Goal: Task Accomplishment & Management: Use online tool/utility

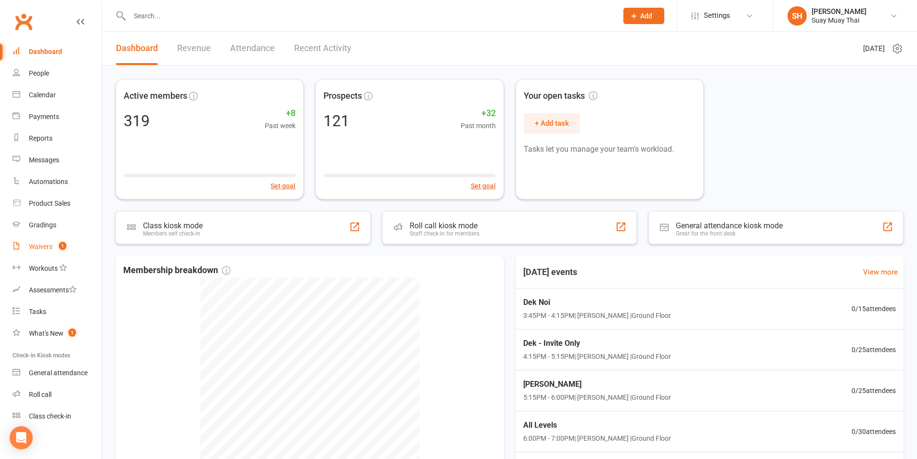
click at [45, 237] on link "Waivers 1" at bounding box center [57, 247] width 89 height 22
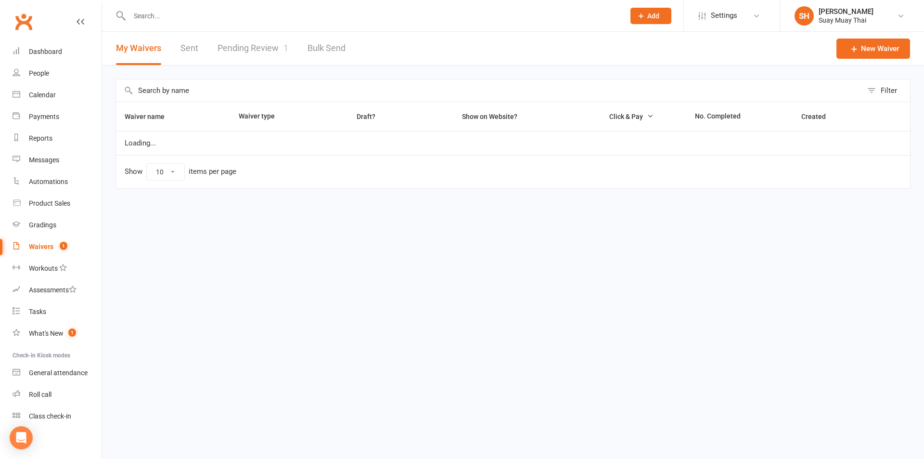
click at [243, 48] on link "Pending Review 1" at bounding box center [253, 48] width 71 height 33
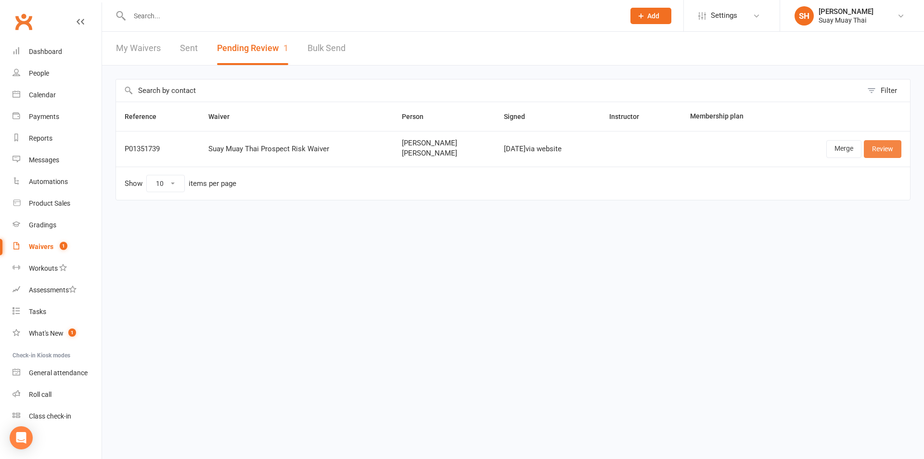
click at [878, 149] on link "Review" at bounding box center [883, 148] width 38 height 17
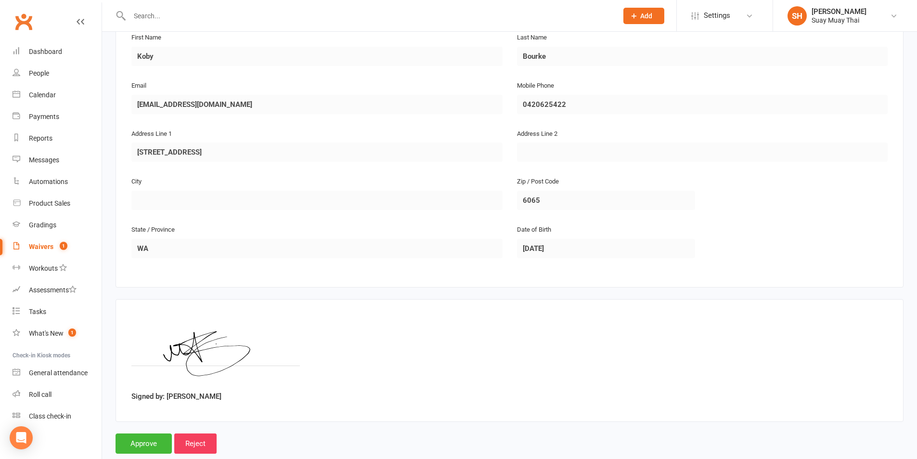
scroll to position [633, 0]
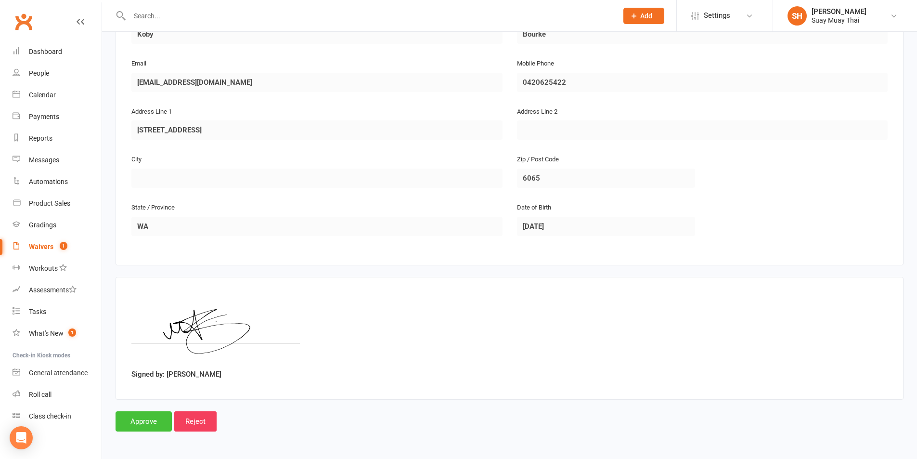
click at [132, 421] on input "Approve" at bounding box center [144, 421] width 56 height 20
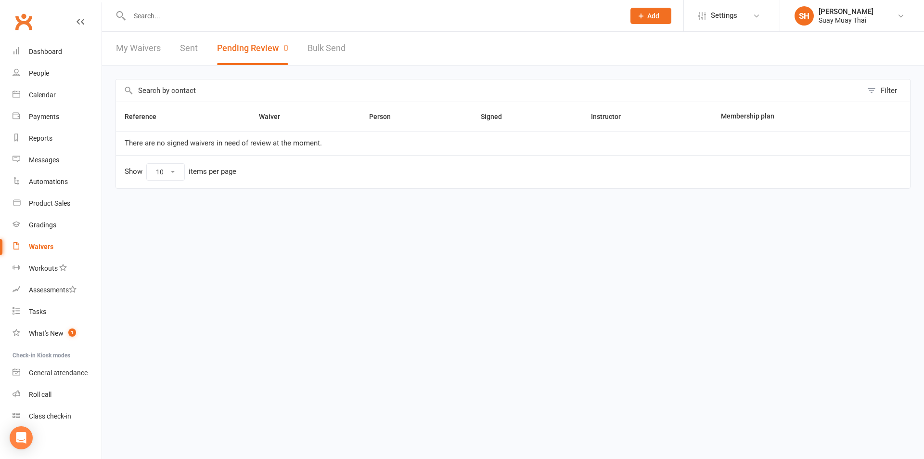
click at [129, 48] on link "My Waivers" at bounding box center [138, 48] width 45 height 33
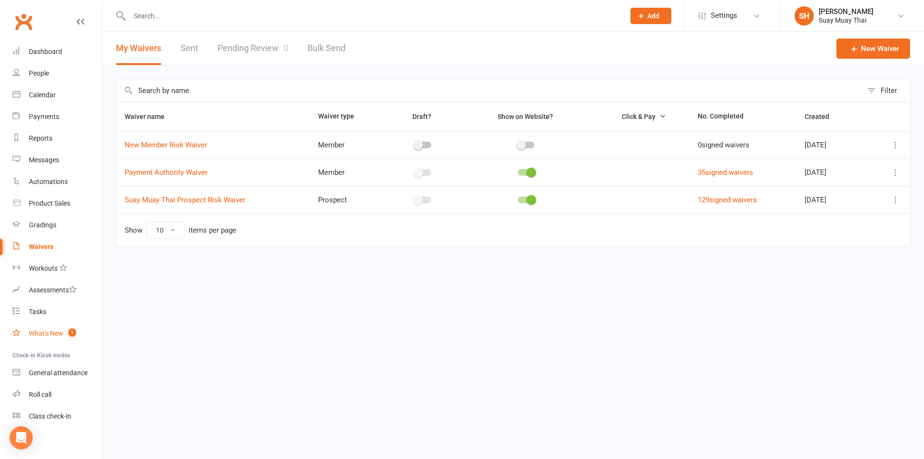
click at [52, 330] on div "What's New" at bounding box center [46, 333] width 35 height 8
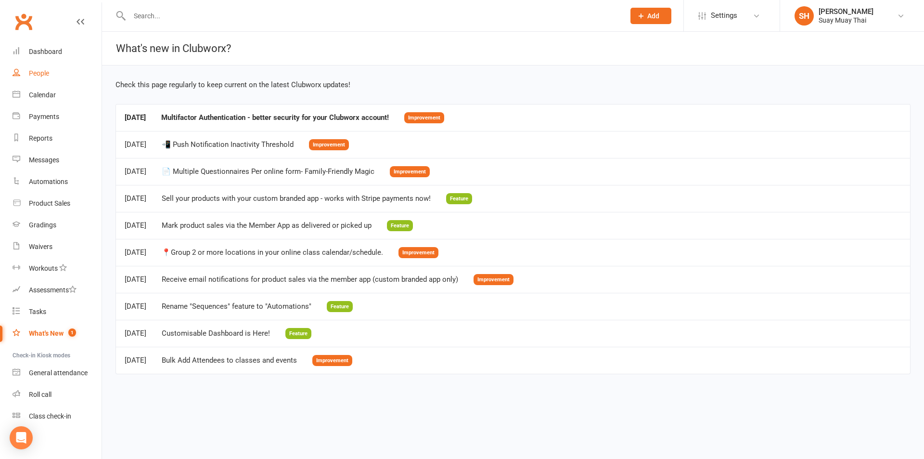
click at [50, 72] on link "People" at bounding box center [57, 74] width 89 height 22
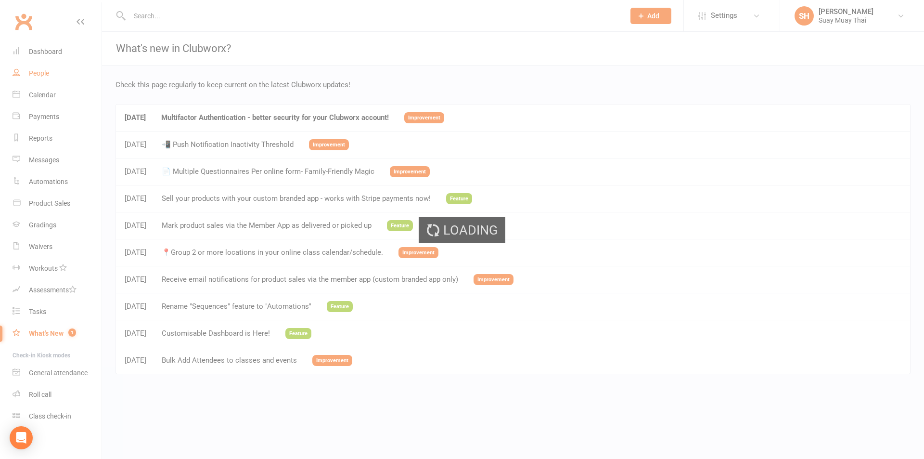
select select "100"
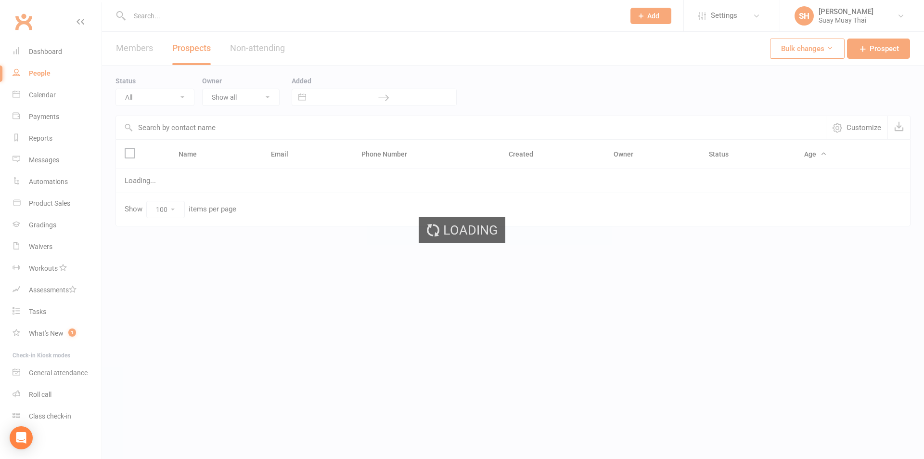
click at [169, 17] on div "Loading" at bounding box center [462, 229] width 924 height 459
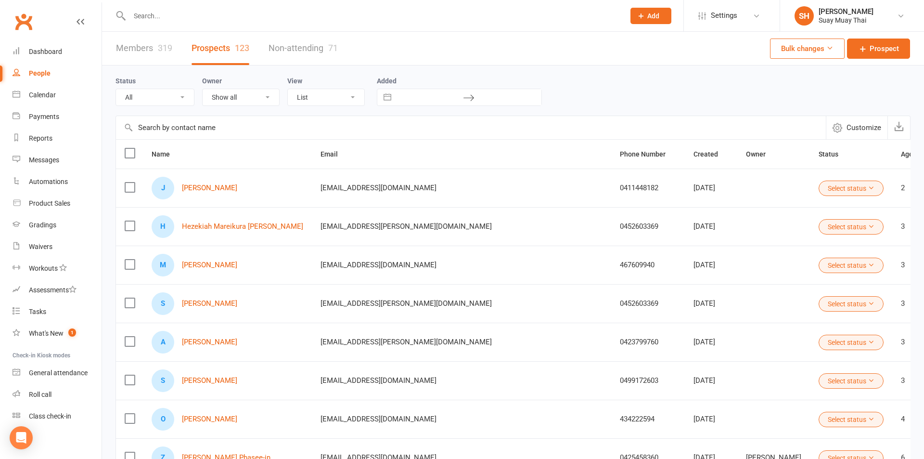
click at [151, 16] on input "text" at bounding box center [373, 15] width 492 height 13
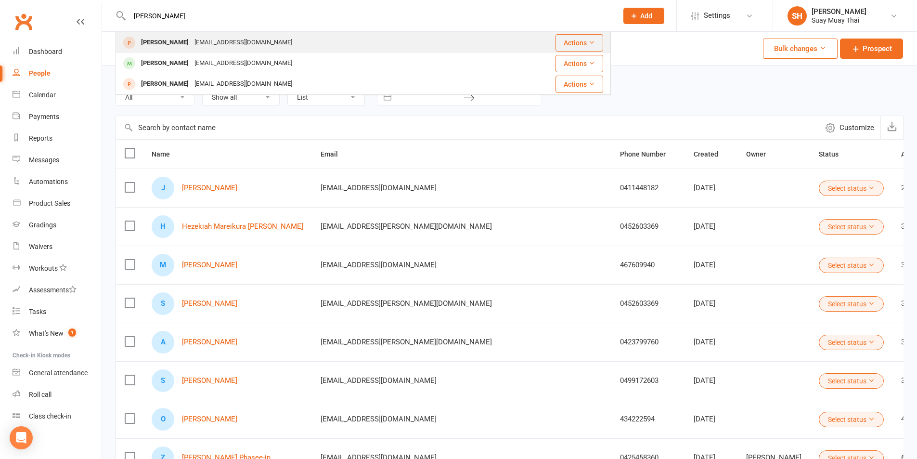
type input "bourk"
click at [161, 43] on div "Michelle Bourke" at bounding box center [164, 43] width 53 height 14
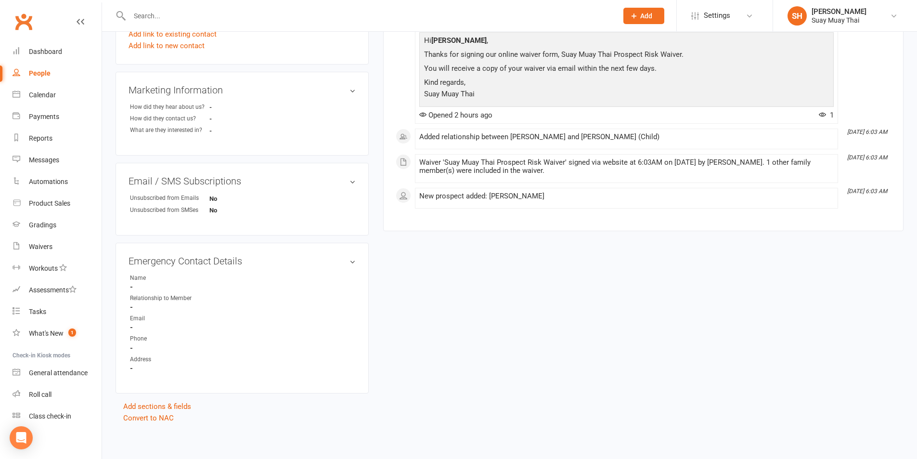
scroll to position [324, 0]
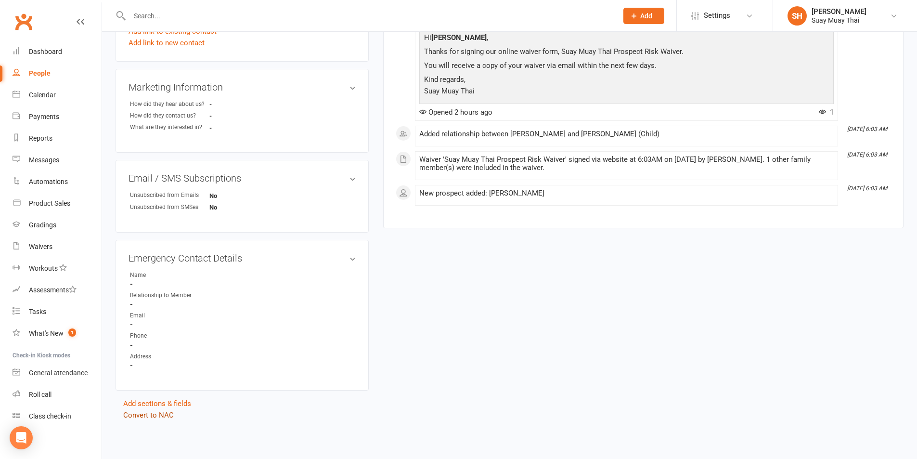
click at [155, 414] on link "Convert to NAC" at bounding box center [148, 415] width 51 height 9
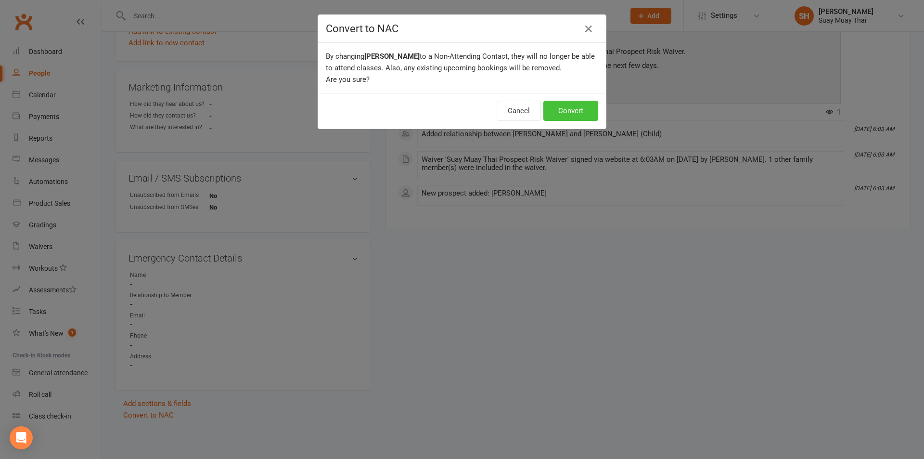
click at [573, 114] on button "Convert" at bounding box center [571, 111] width 55 height 20
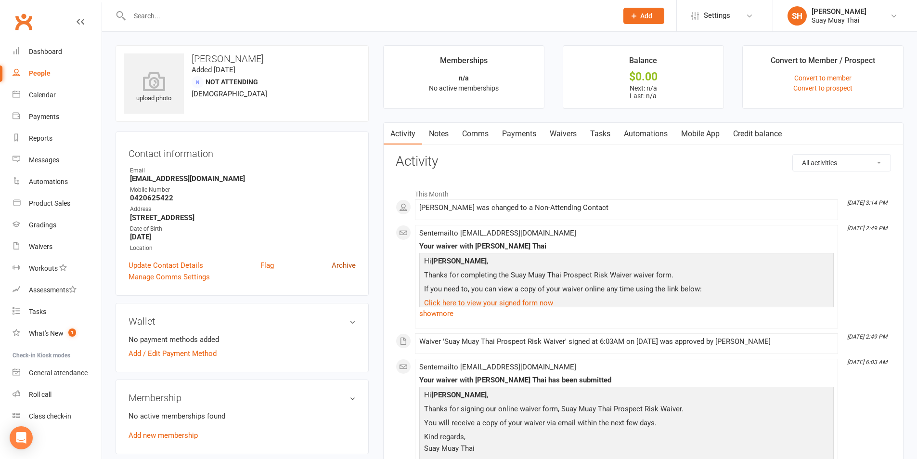
click at [351, 264] on link "Archive" at bounding box center [344, 266] width 24 height 12
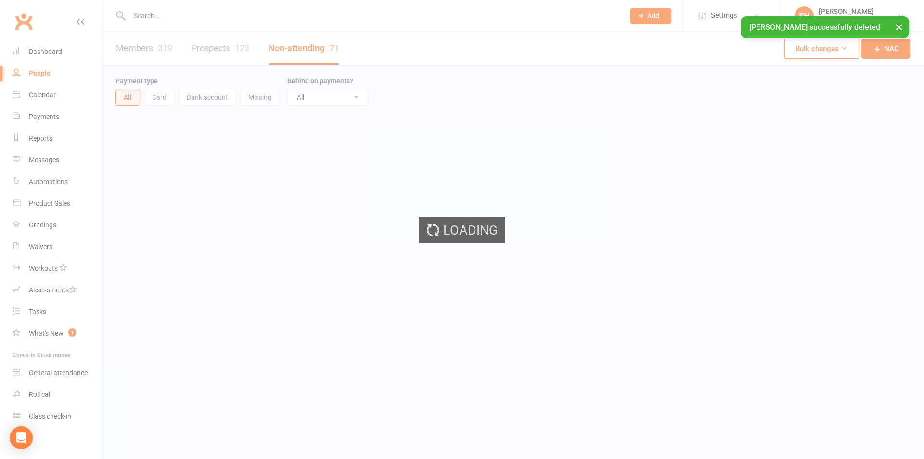
select select "100"
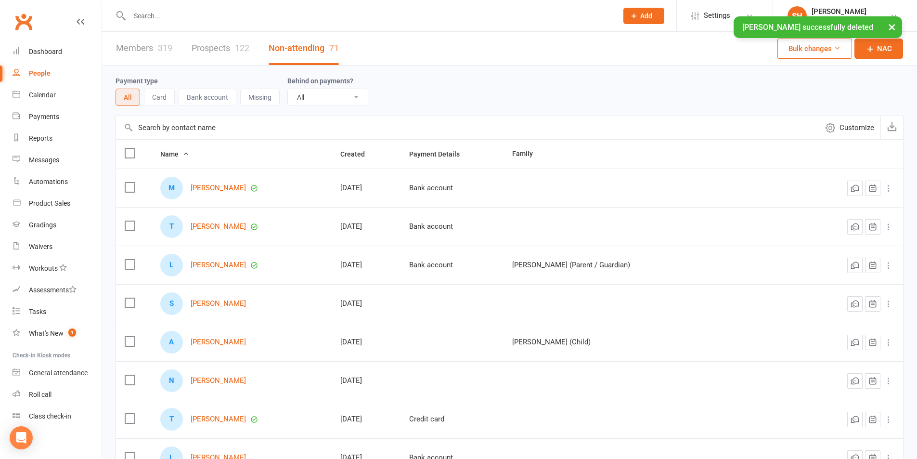
click at [168, 16] on div "× Michelle Bourke successfully deleted" at bounding box center [452, 16] width 905 height 0
click at [169, 16] on div "× Michelle Bourke successfully deleted" at bounding box center [452, 16] width 905 height 0
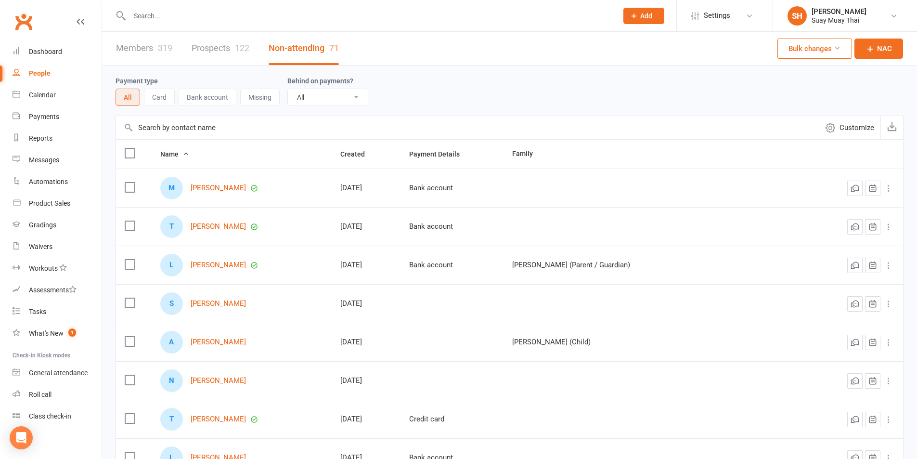
click at [150, 16] on input "text" at bounding box center [369, 15] width 484 height 13
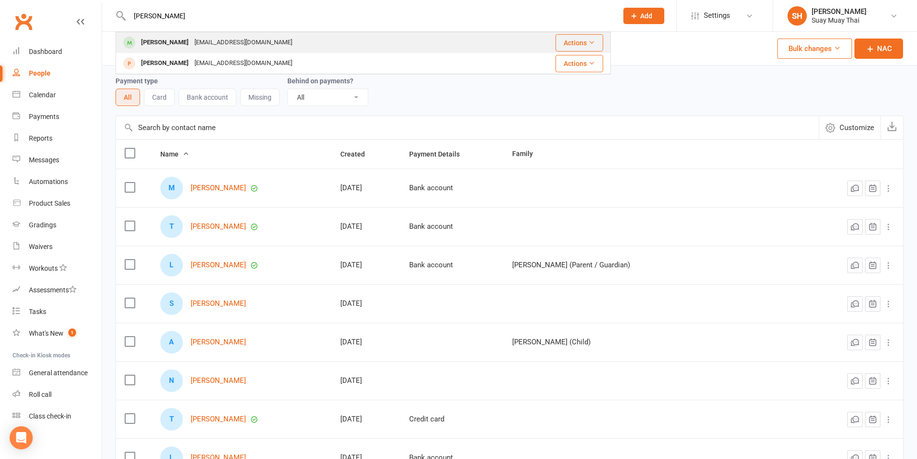
type input "bour"
click at [161, 43] on div "Michelle Bourke" at bounding box center [164, 43] width 53 height 14
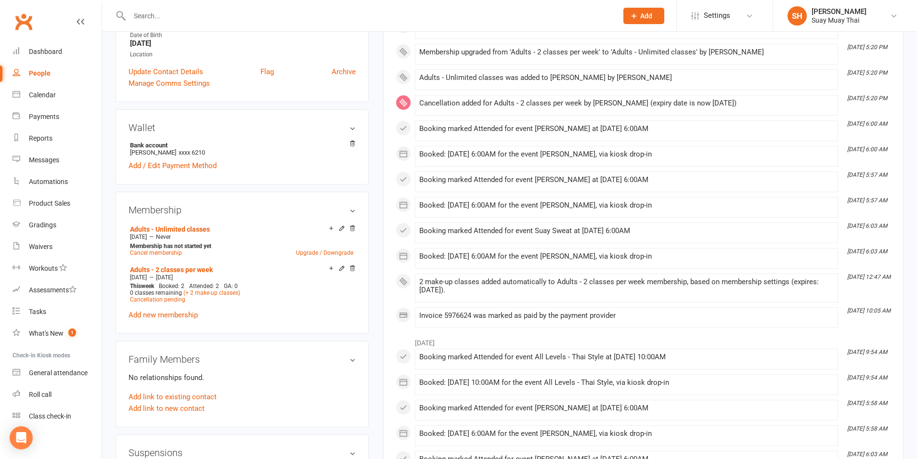
scroll to position [321, 0]
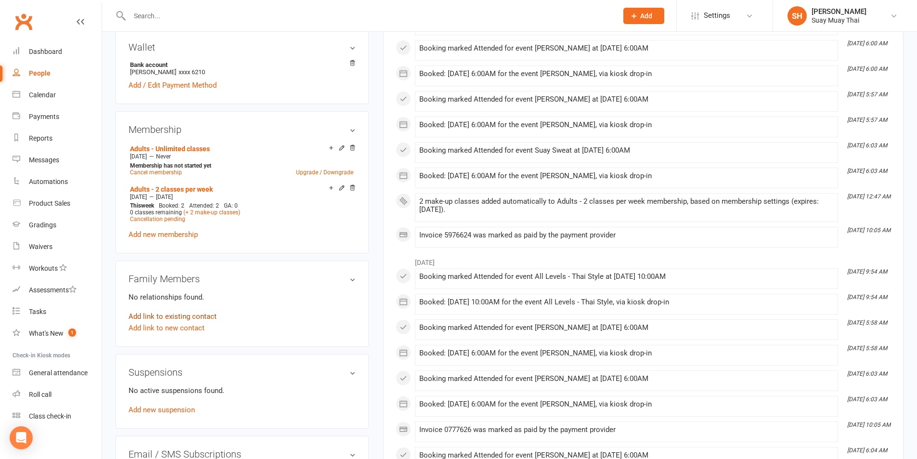
click at [178, 315] on link "Add link to existing contact" at bounding box center [173, 317] width 88 height 12
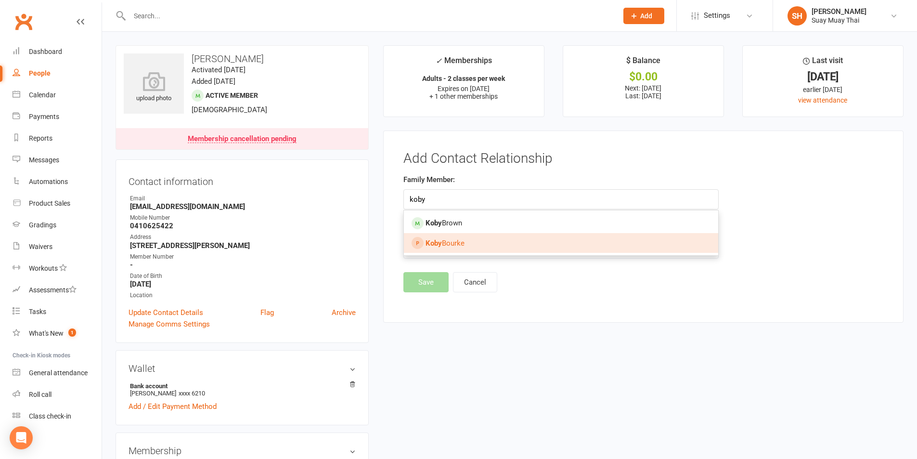
type input "koby"
click at [441, 239] on strong "Koby" at bounding box center [434, 243] width 16 height 9
type input "Koby Bourke"
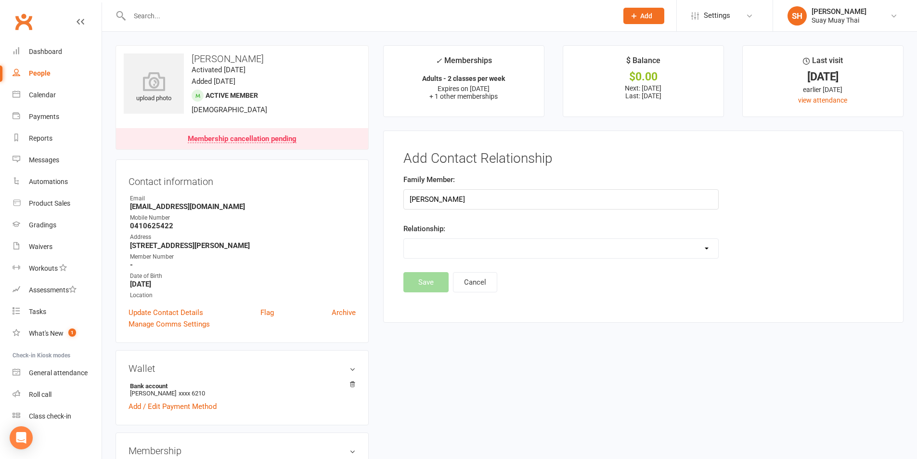
click at [440, 244] on select "Parent / Guardian Child Sibling (parent not in system) Spouse / Partner Cousin …" at bounding box center [561, 248] width 314 height 19
click at [404, 239] on select "Parent / Guardian Child Sibling (parent not in system) Spouse / Partner Cousin …" at bounding box center [561, 248] width 314 height 19
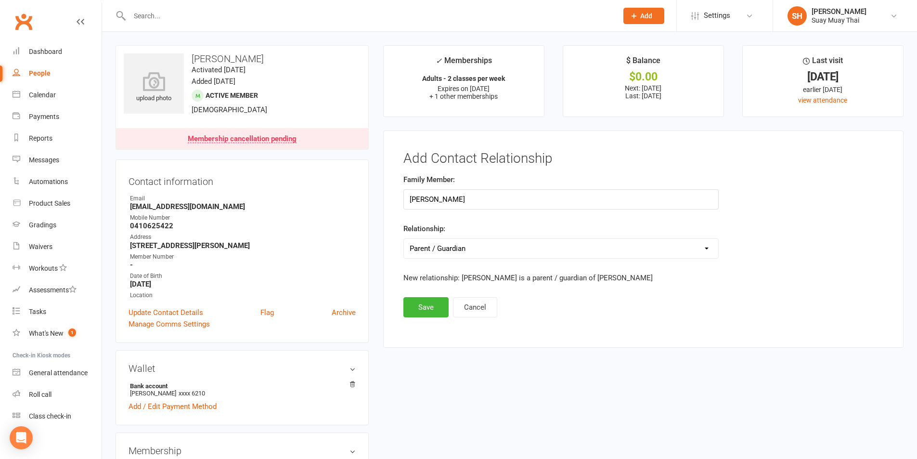
click at [439, 250] on select "Parent / Guardian Child Sibling (parent not in system) Spouse / Partner Cousin …" at bounding box center [561, 248] width 314 height 19
select select "1"
click at [404, 239] on select "Parent / Guardian Child Sibling (parent not in system) Spouse / Partner Cousin …" at bounding box center [561, 248] width 314 height 19
click at [426, 310] on button "Save" at bounding box center [426, 307] width 45 height 20
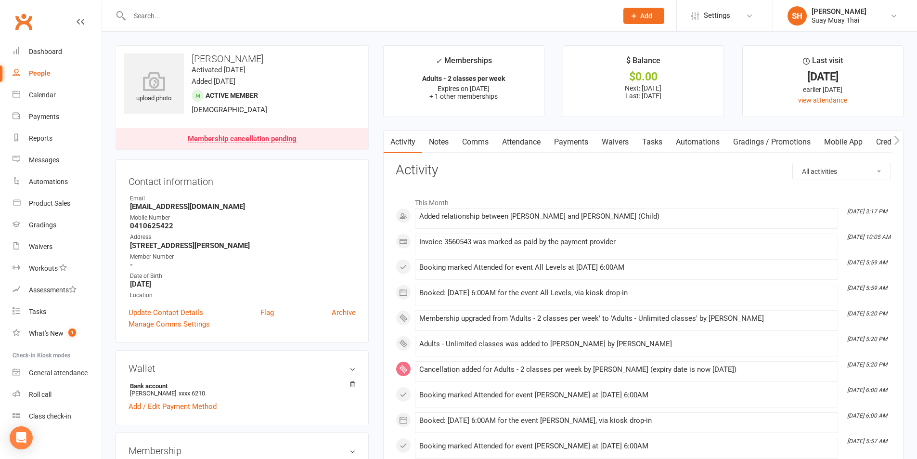
click at [175, 16] on input "text" at bounding box center [369, 15] width 484 height 13
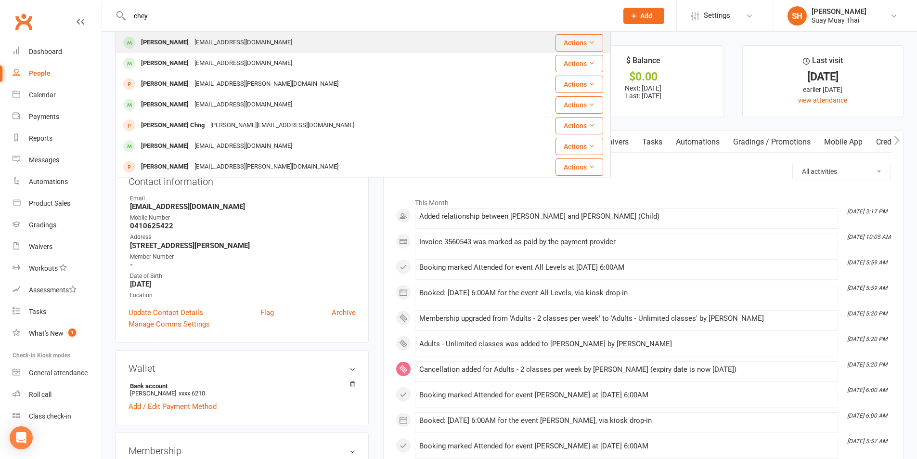
type input "chey"
click at [164, 42] on div "Chey Boogaard" at bounding box center [164, 43] width 53 height 14
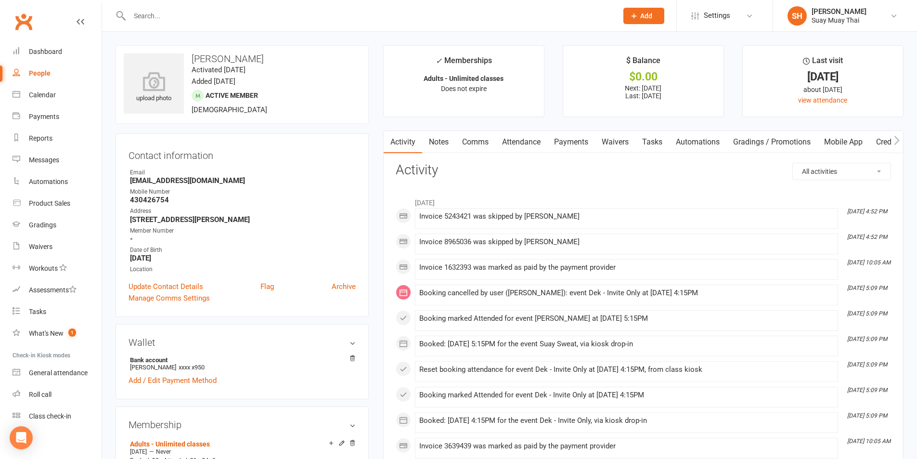
scroll to position [80, 0]
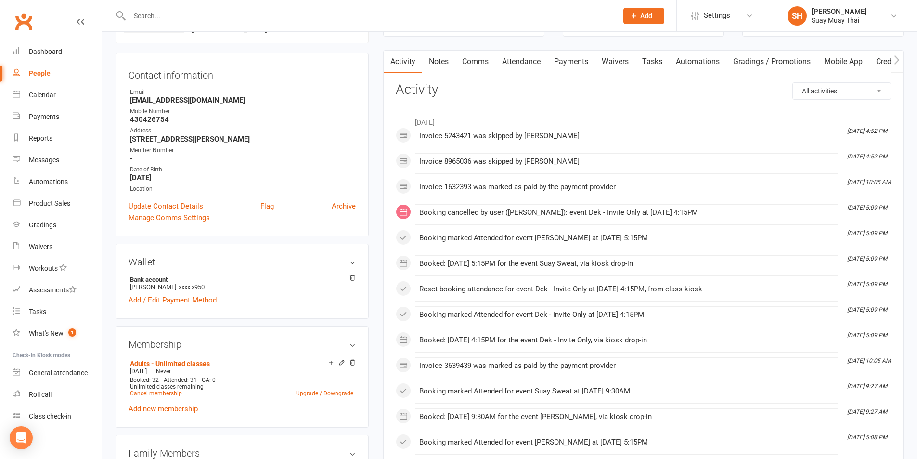
click at [586, 63] on link "Payments" at bounding box center [571, 62] width 48 height 22
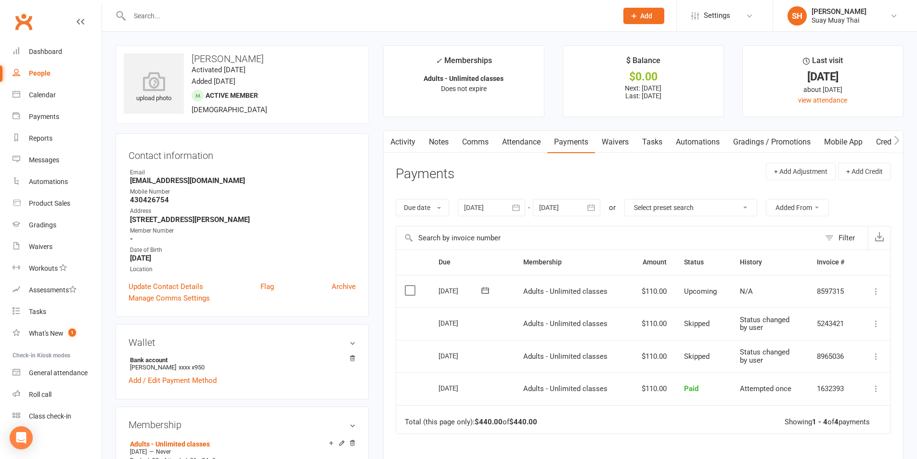
click at [399, 140] on link "Activity" at bounding box center [403, 142] width 39 height 22
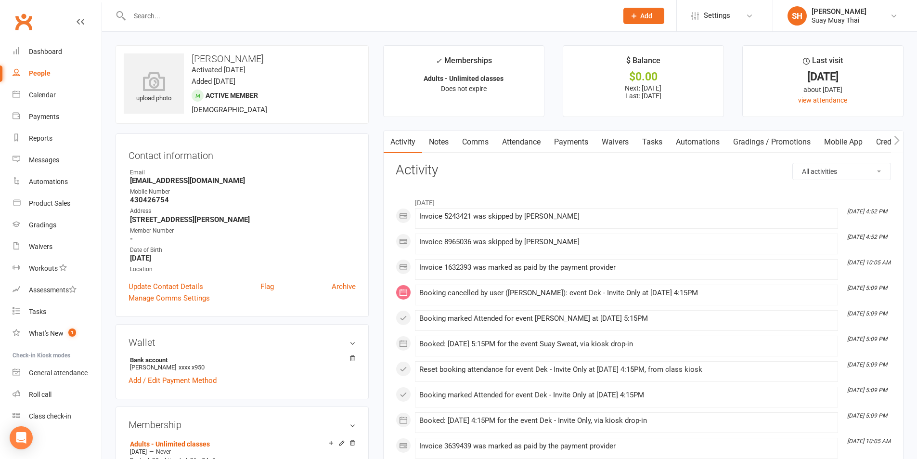
click at [35, 69] on div "People" at bounding box center [40, 73] width 22 height 8
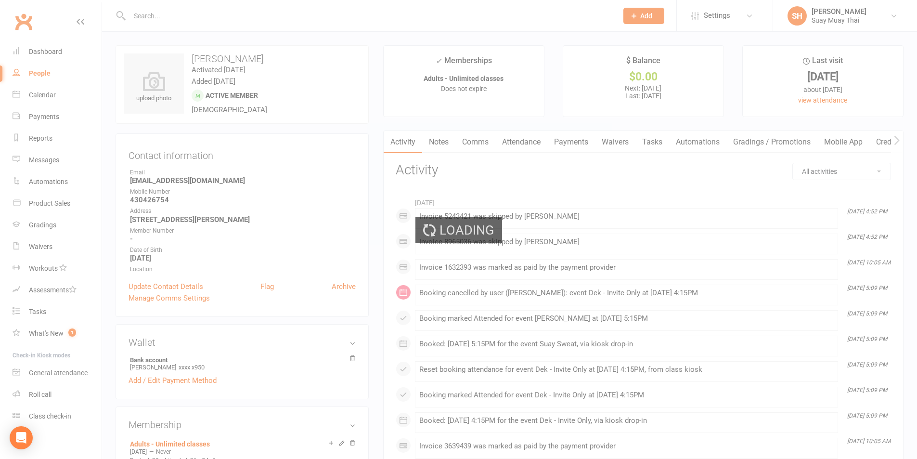
select select "100"
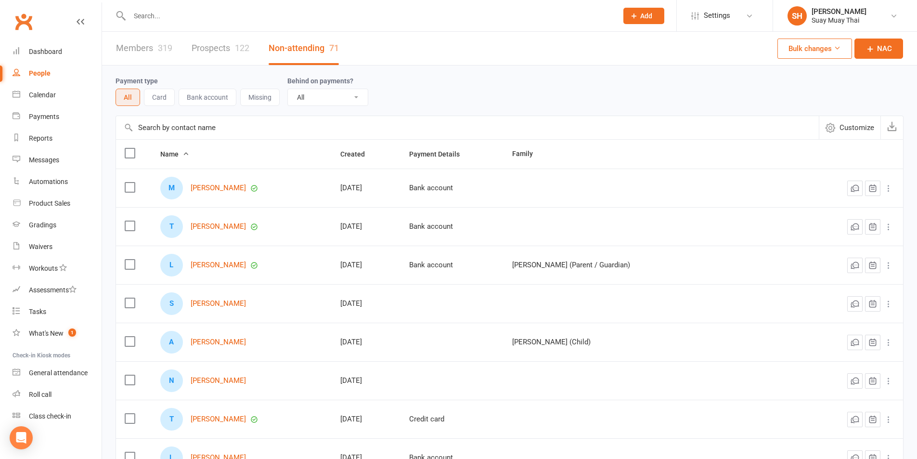
click at [128, 97] on button "All" at bounding box center [128, 97] width 25 height 17
click at [134, 50] on link "Members 319" at bounding box center [144, 48] width 56 height 33
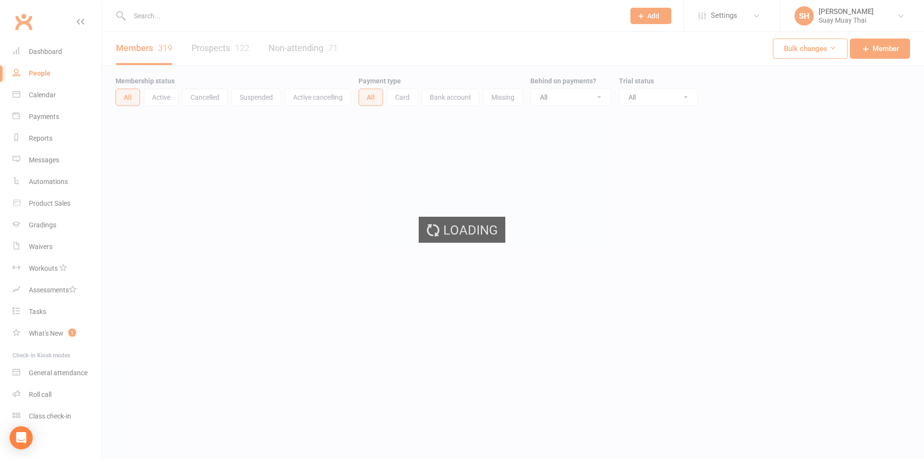
select select "100"
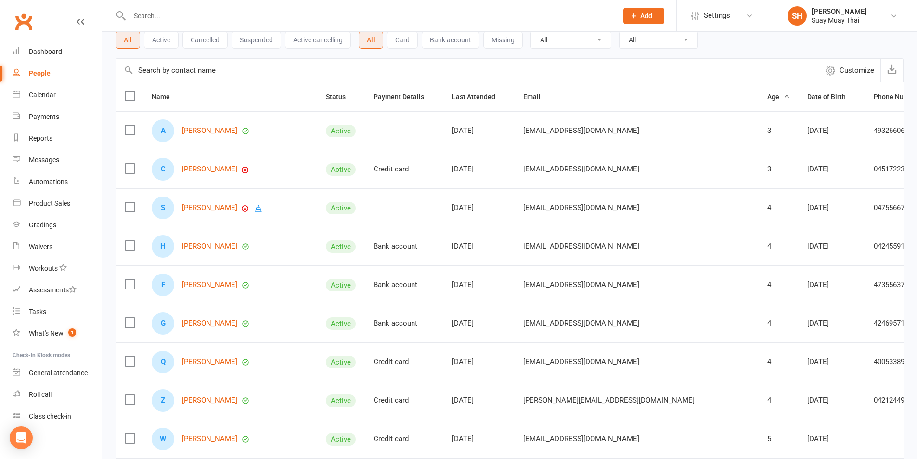
scroll to position [80, 0]
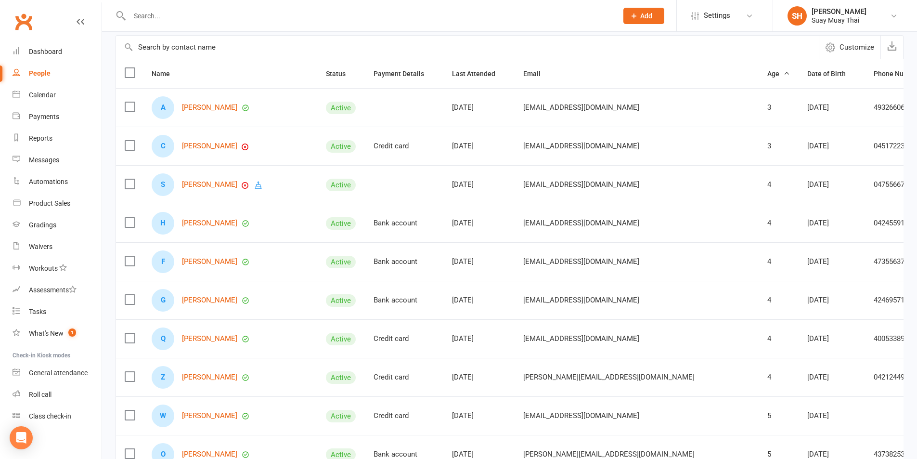
click at [185, 26] on div at bounding box center [363, 15] width 495 height 31
click at [183, 13] on input "text" at bounding box center [369, 15] width 484 height 13
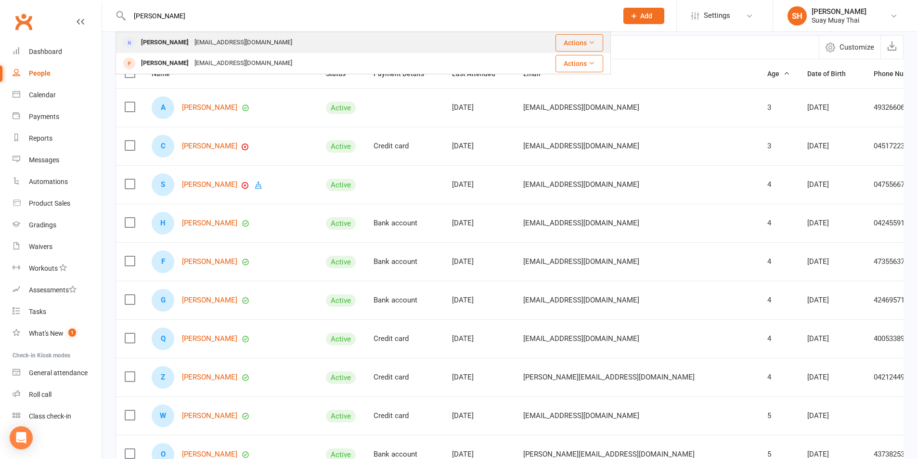
type input "jess"
click at [192, 47] on div "jesssimmonds70@gmail.com" at bounding box center [244, 43] width 104 height 14
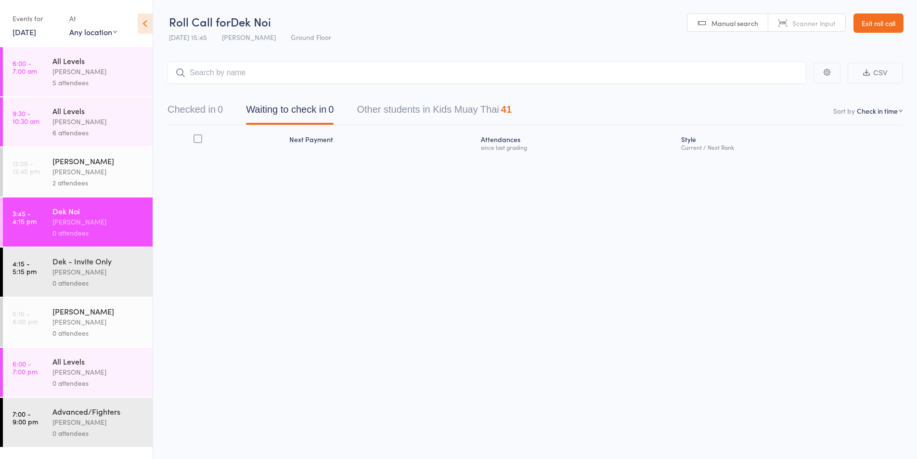
click at [94, 72] on div "[PERSON_NAME]" at bounding box center [98, 71] width 92 height 11
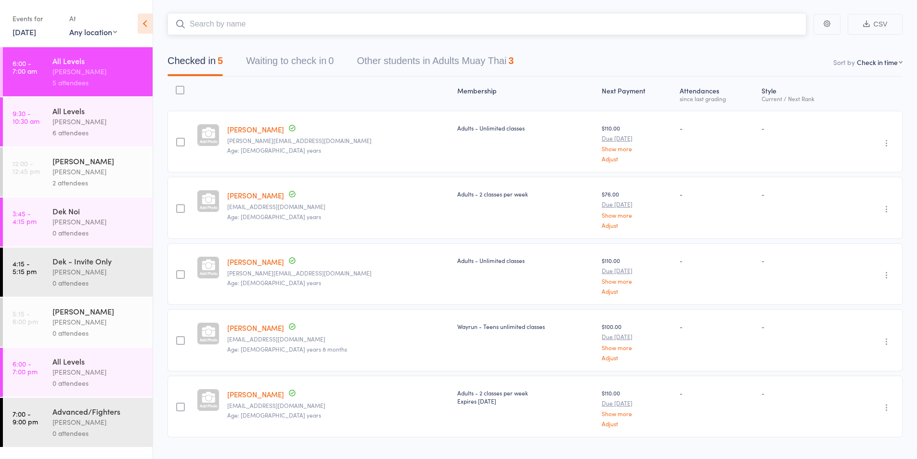
scroll to position [70, 0]
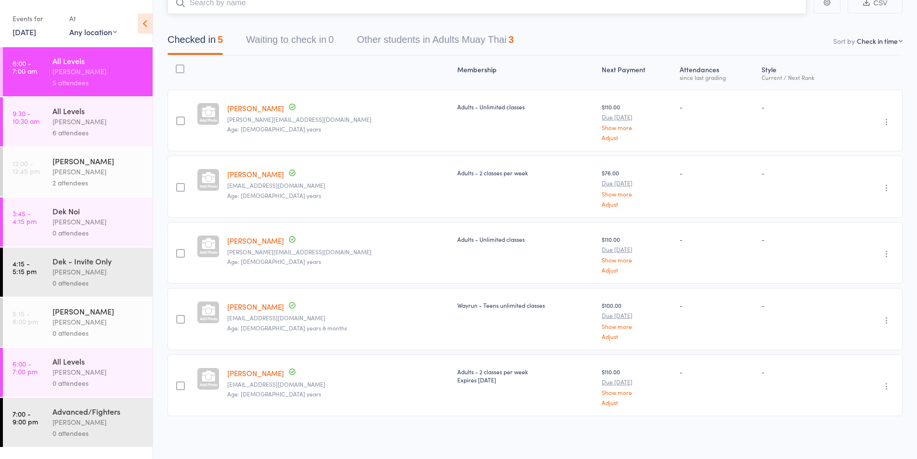
click at [206, 8] on input "search" at bounding box center [487, 3] width 639 height 22
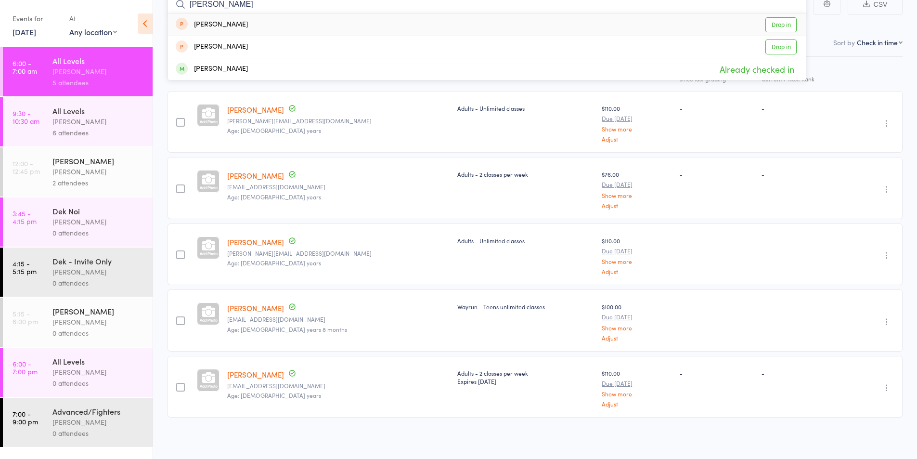
type input "bour"
click at [214, 23] on div "Koby Bourke" at bounding box center [212, 24] width 72 height 11
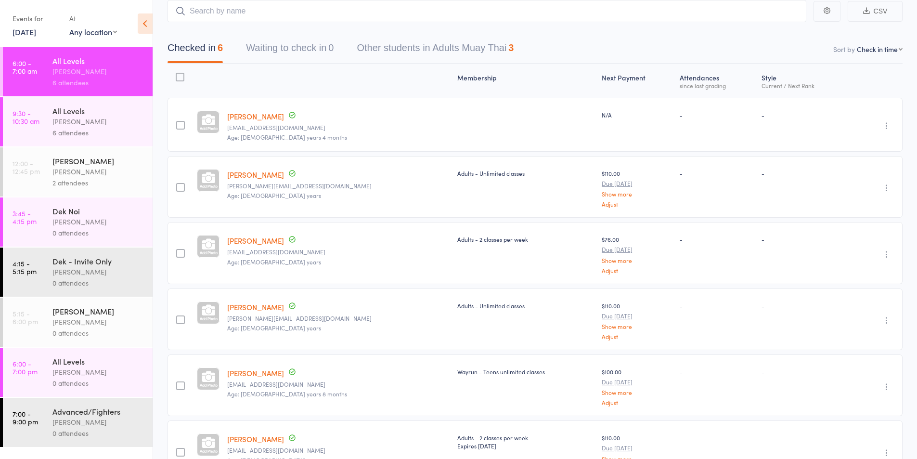
click at [73, 121] on div "[PERSON_NAME]" at bounding box center [98, 121] width 92 height 11
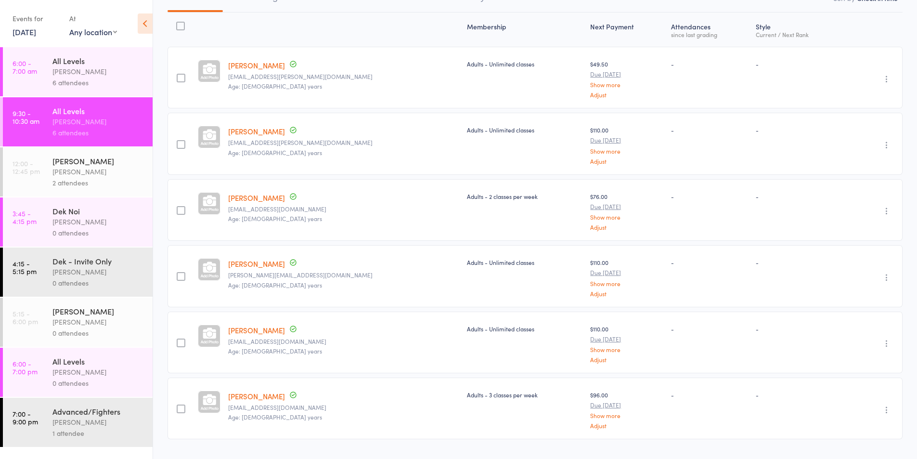
scroll to position [136, 0]
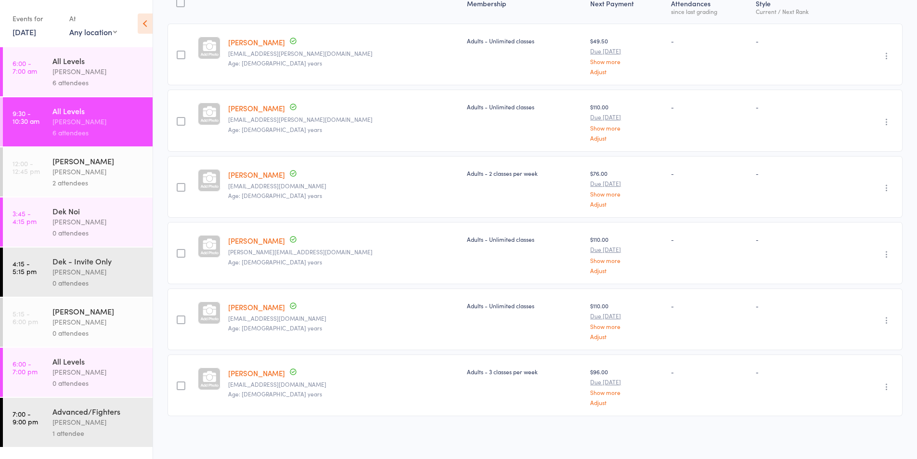
click at [78, 169] on div "[PERSON_NAME]" at bounding box center [98, 171] width 92 height 11
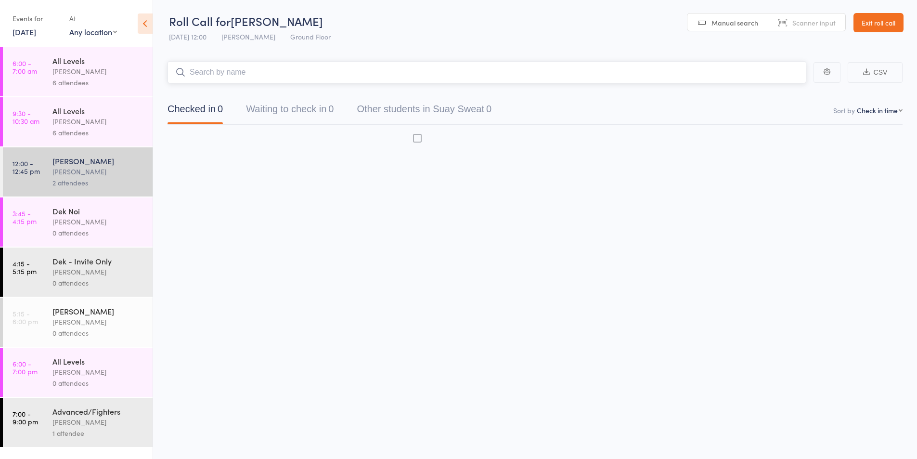
scroll to position [0, 0]
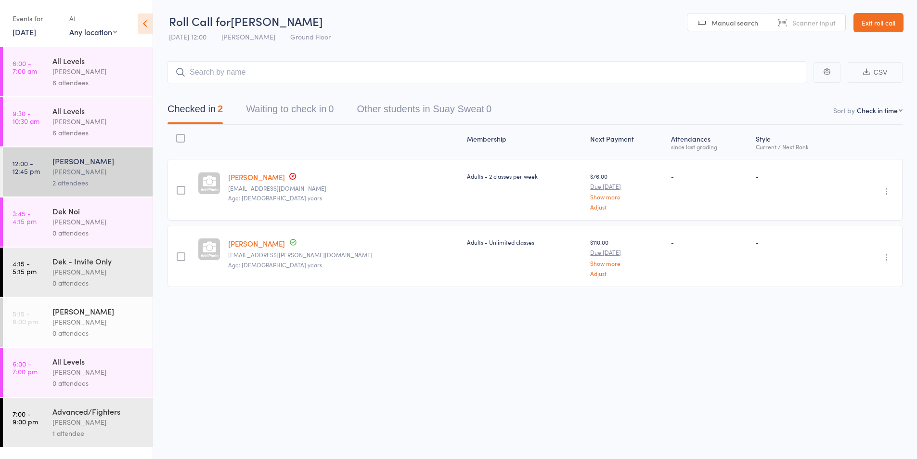
click at [101, 217] on div "[PERSON_NAME]" at bounding box center [98, 221] width 92 height 11
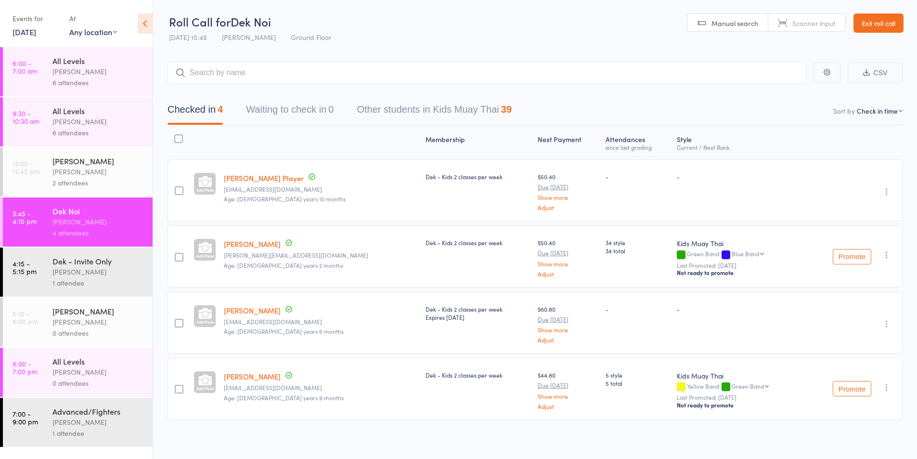
scroll to position [4, 0]
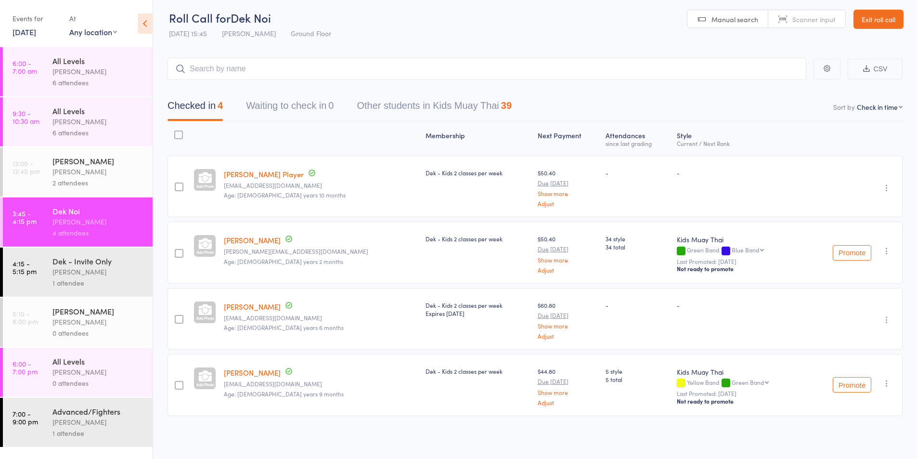
click at [71, 279] on div "1 attendee" at bounding box center [98, 282] width 92 height 11
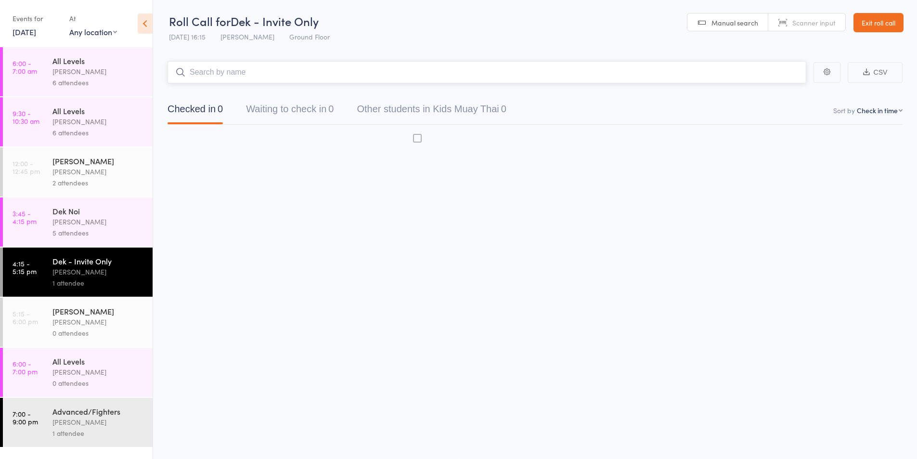
scroll to position [0, 0]
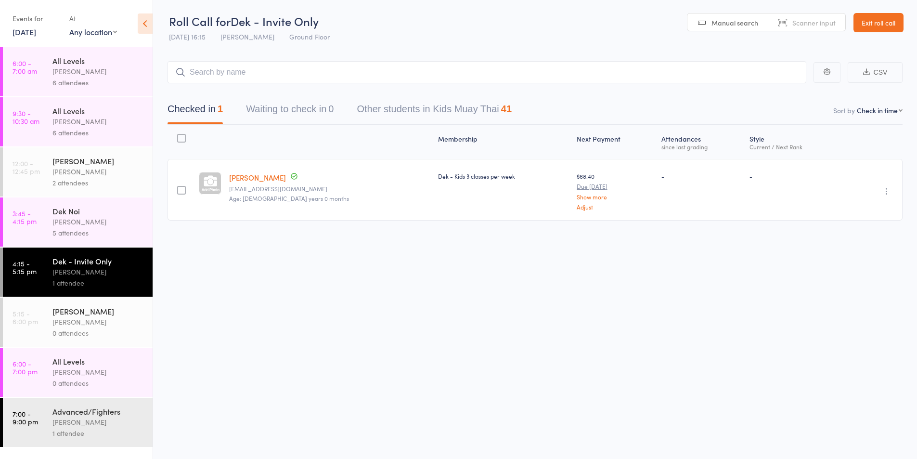
click at [68, 225] on div "[PERSON_NAME]" at bounding box center [98, 221] width 92 height 11
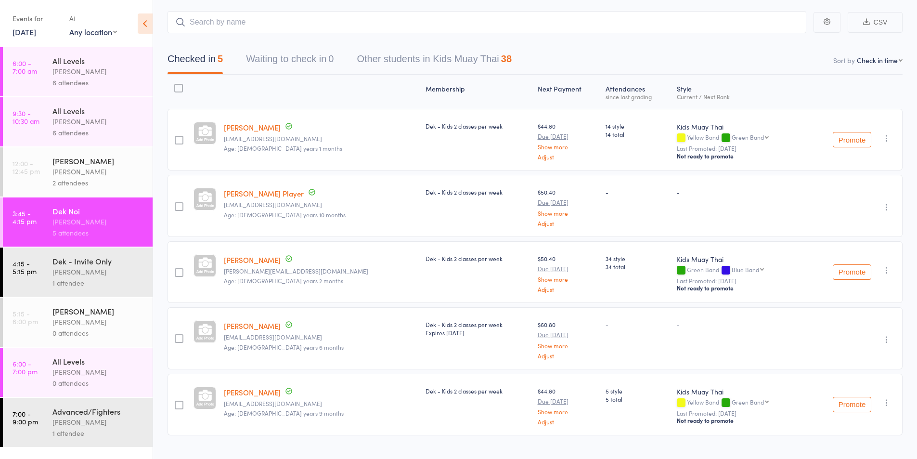
scroll to position [70, 0]
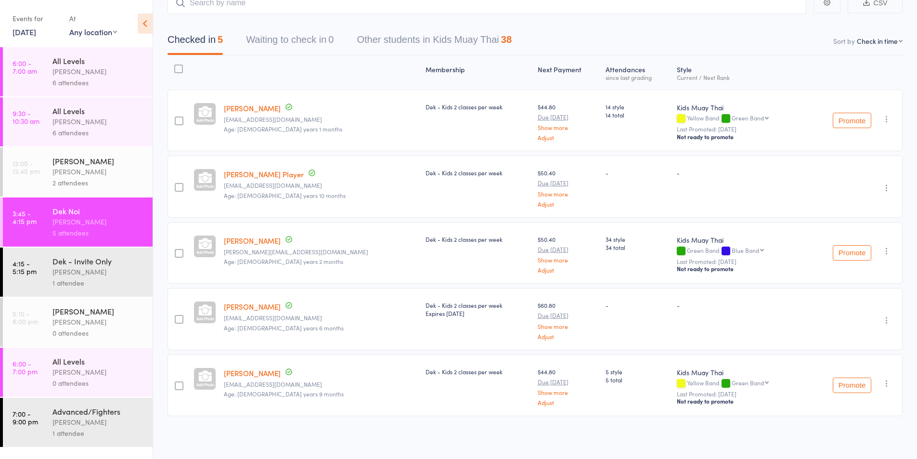
click at [887, 42] on select "First name Last name Birthday [DATE]? Behind on payments? Check in time Next pa…" at bounding box center [880, 41] width 46 height 10
click at [887, 42] on select "First name Last name Birthday today? Behind on payments? Check in time Next pay…" at bounding box center [880, 41] width 46 height 10
click at [81, 168] on div "[PERSON_NAME]" at bounding box center [98, 171] width 92 height 11
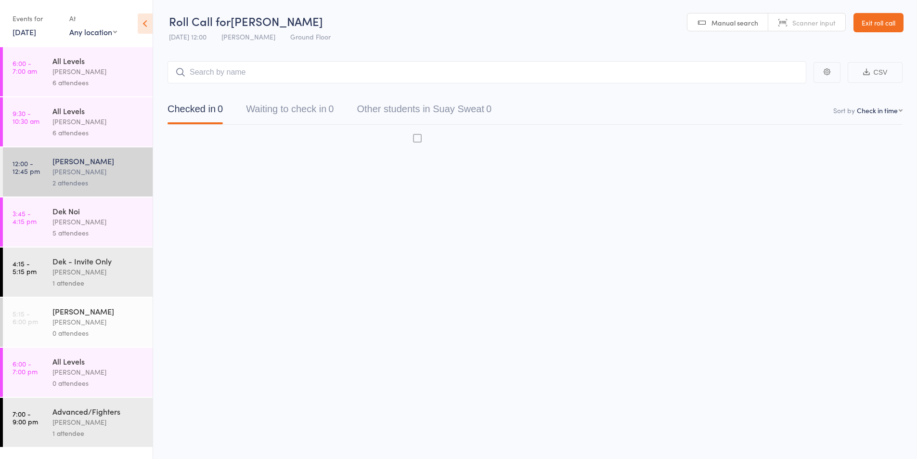
scroll to position [0, 0]
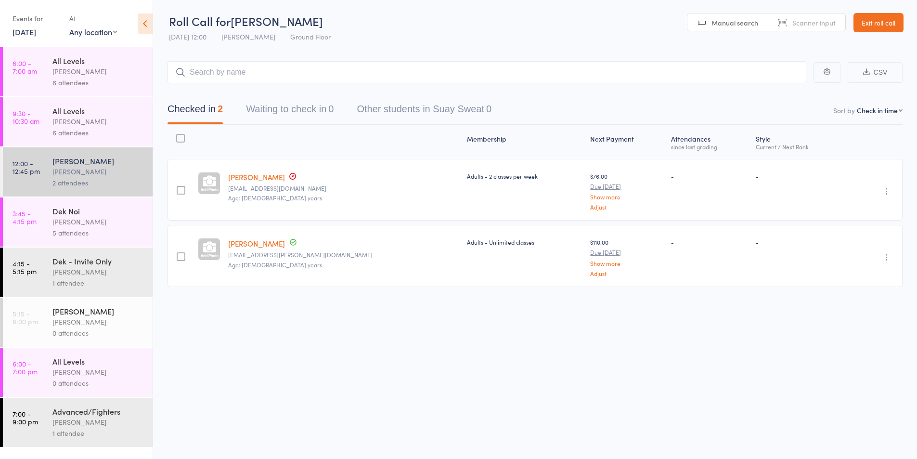
click at [72, 232] on div "5 attendees" at bounding box center [98, 232] width 92 height 11
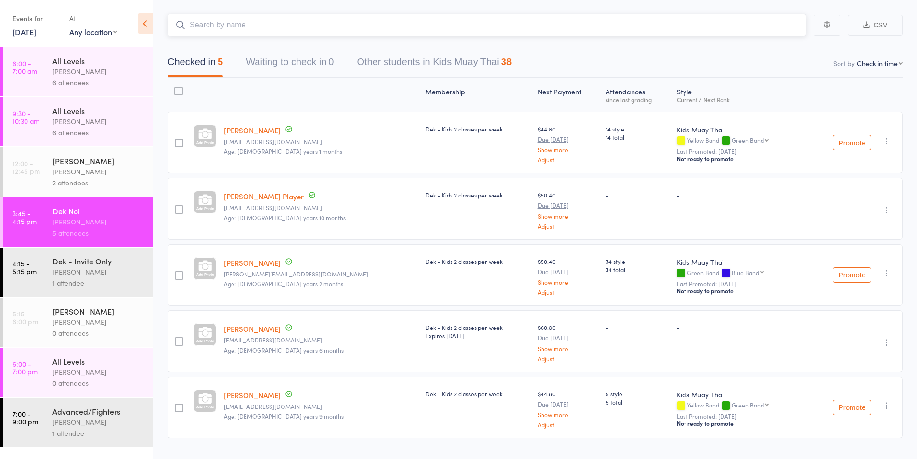
scroll to position [70, 0]
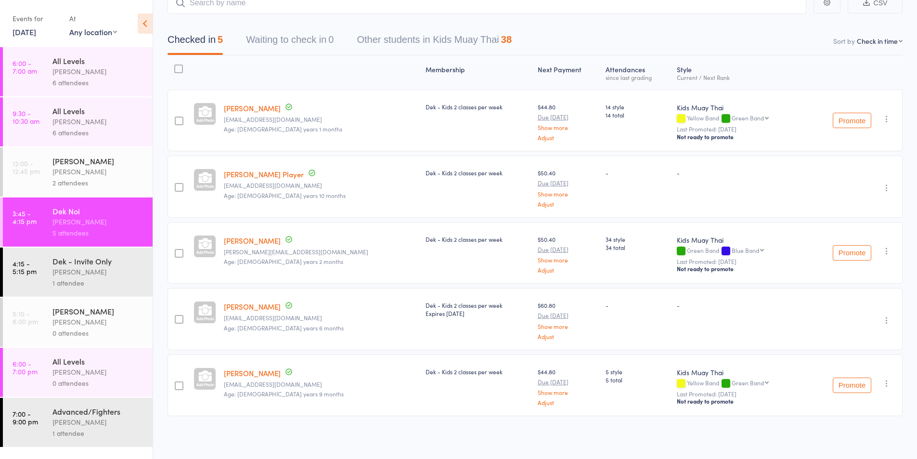
click at [96, 277] on div "1 attendee" at bounding box center [98, 282] width 92 height 11
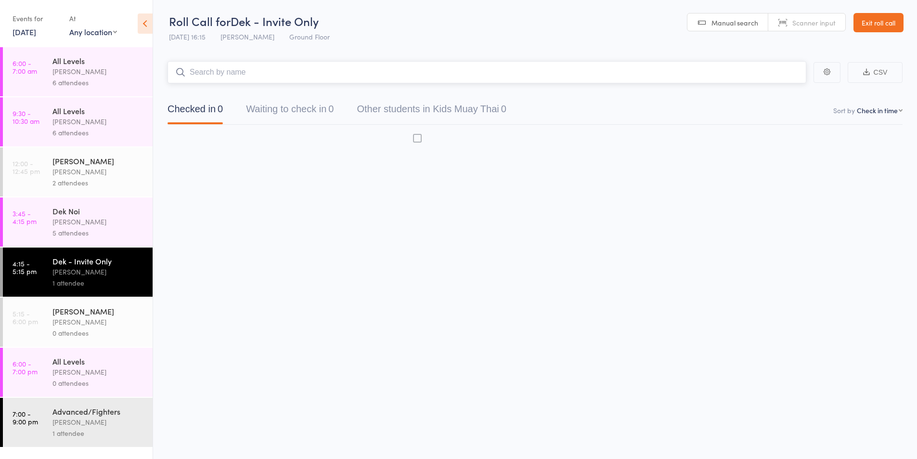
scroll to position [0, 0]
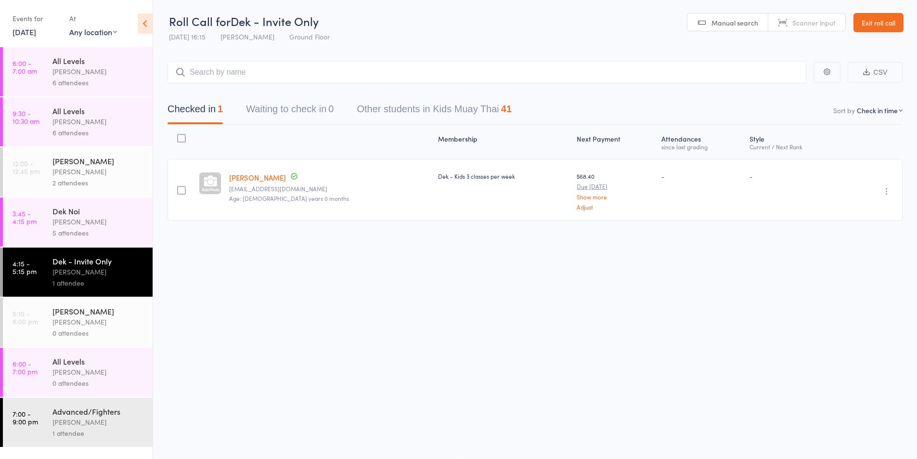
click at [57, 230] on div "5 attendees" at bounding box center [98, 232] width 92 height 11
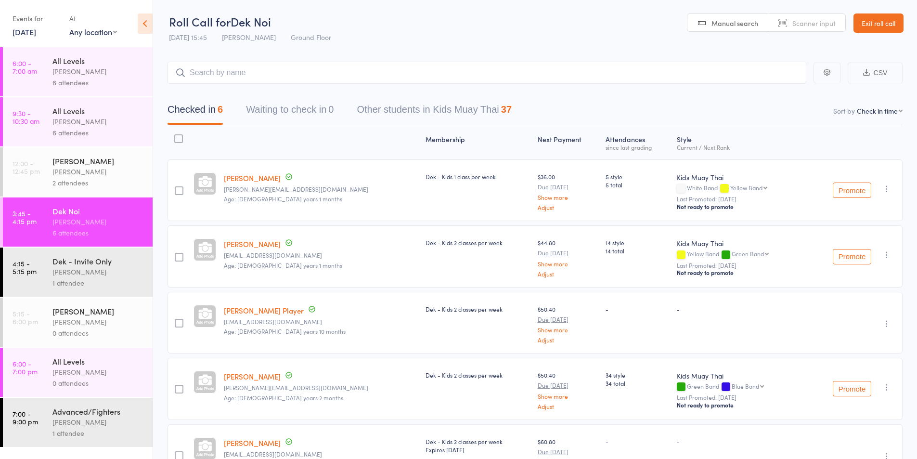
click at [109, 270] on div "[PERSON_NAME]" at bounding box center [98, 271] width 92 height 11
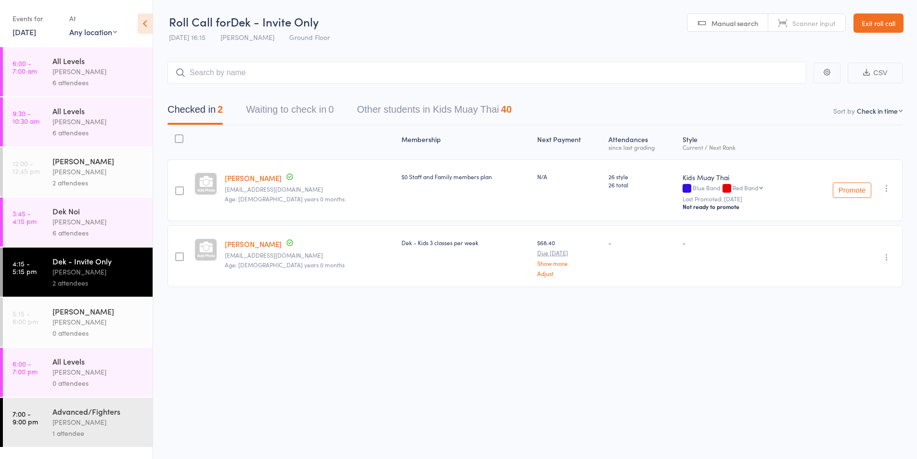
click at [94, 224] on div "[PERSON_NAME]" at bounding box center [98, 221] width 92 height 11
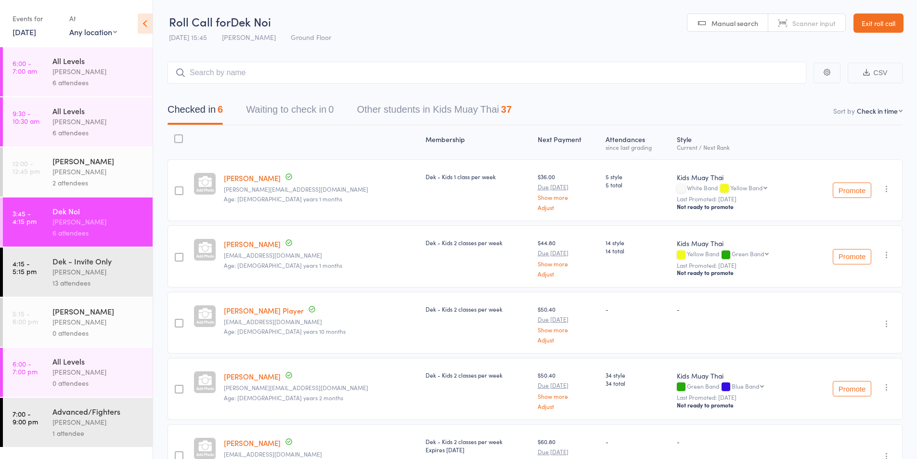
click at [87, 269] on div "[PERSON_NAME]" at bounding box center [98, 271] width 92 height 11
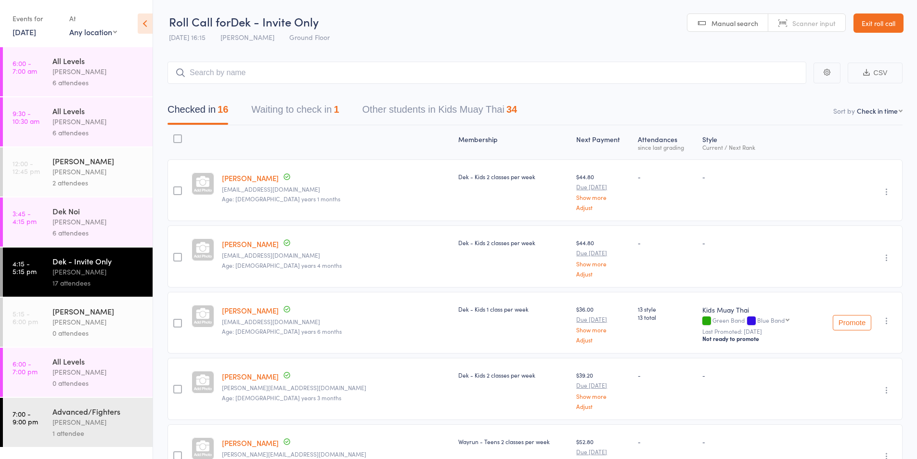
scroll to position [80, 0]
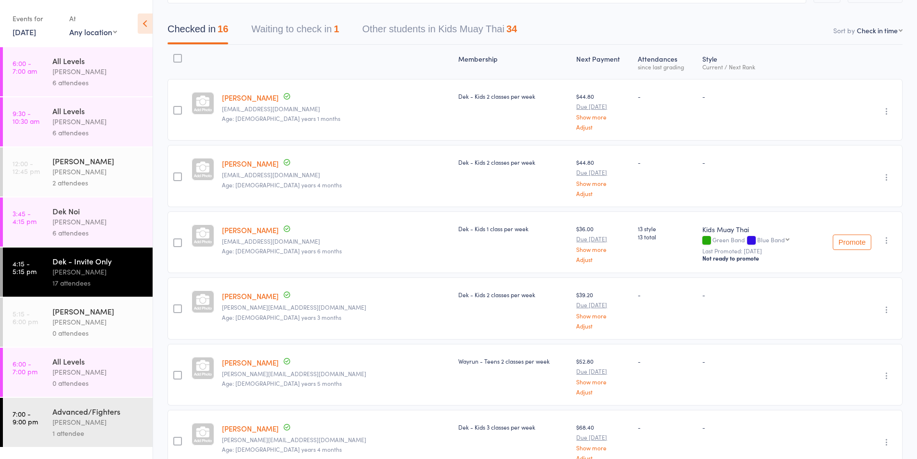
click at [302, 32] on button "Waiting to check in 1" at bounding box center [295, 32] width 88 height 26
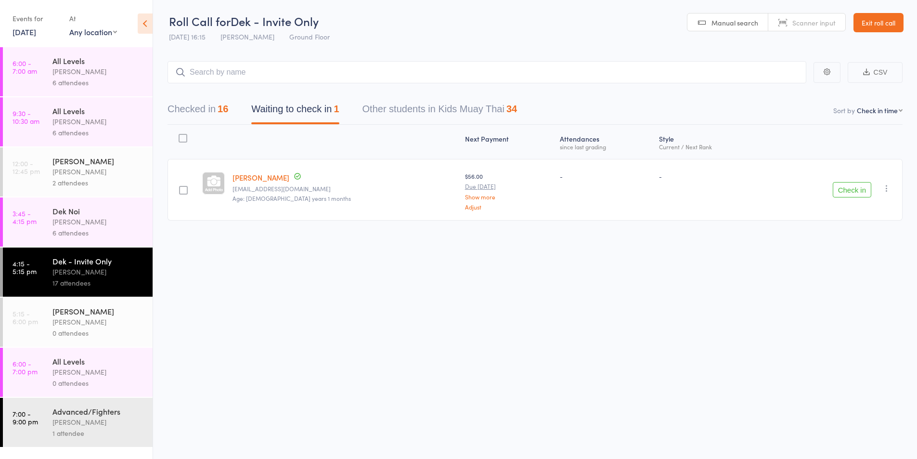
scroll to position [0, 0]
click at [845, 191] on button "Check in" at bounding box center [852, 189] width 39 height 15
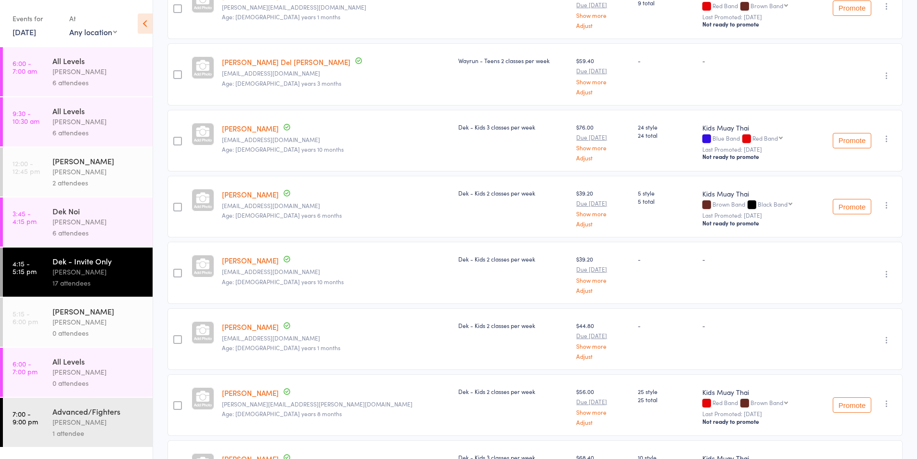
scroll to position [383, 0]
